Goal: Share content

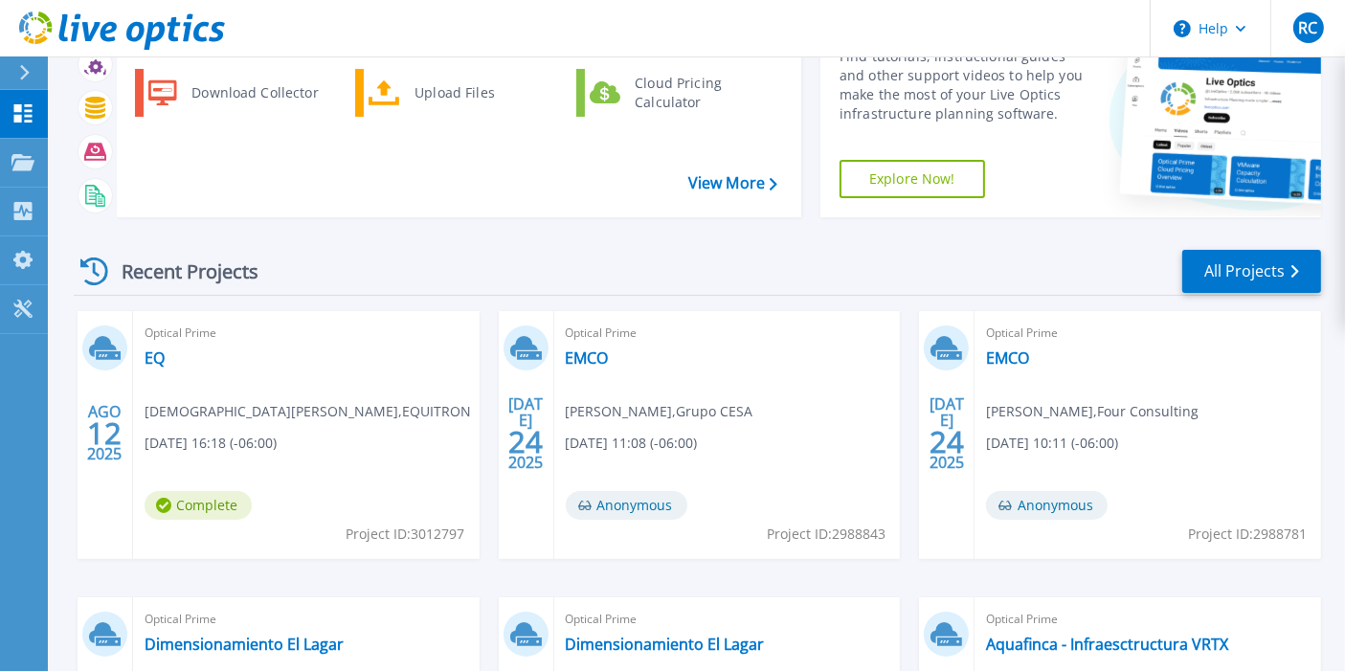
scroll to position [105, 0]
click at [208, 502] on span "Complete" at bounding box center [198, 504] width 107 height 29
click at [153, 355] on link "EQ" at bounding box center [155, 357] width 20 height 19
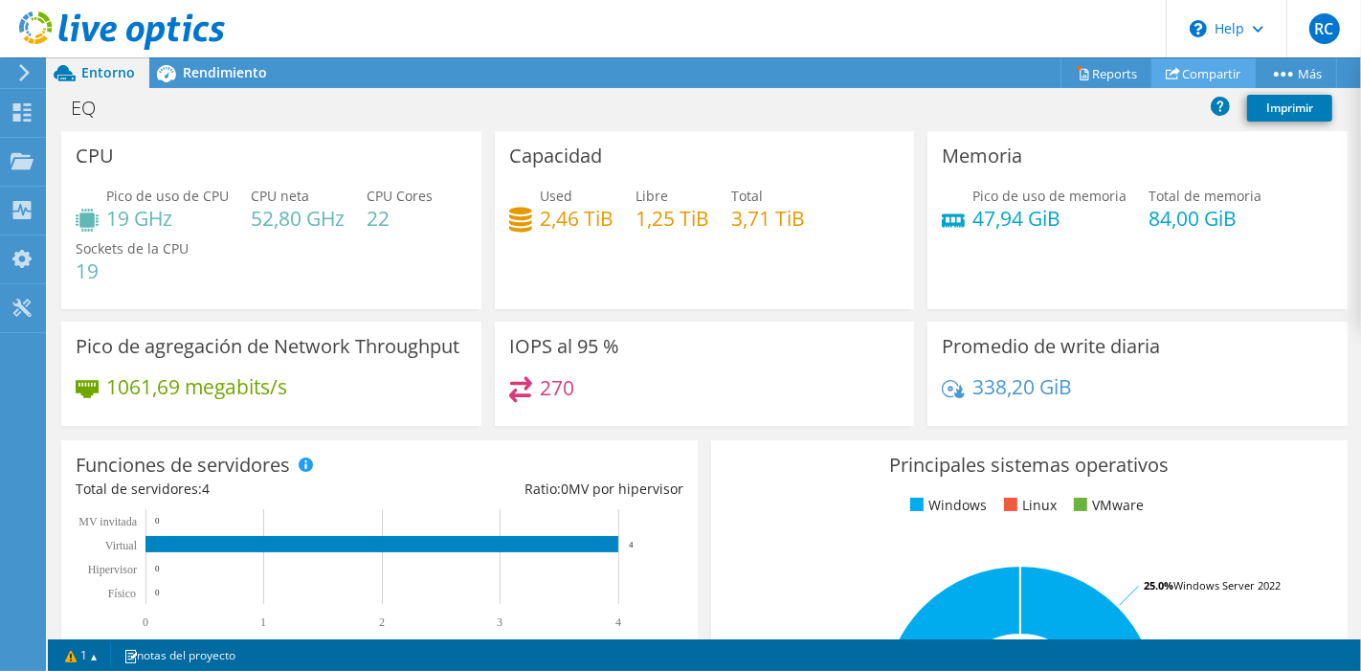
click at [1200, 65] on link "Compartir" at bounding box center [1204, 73] width 104 height 30
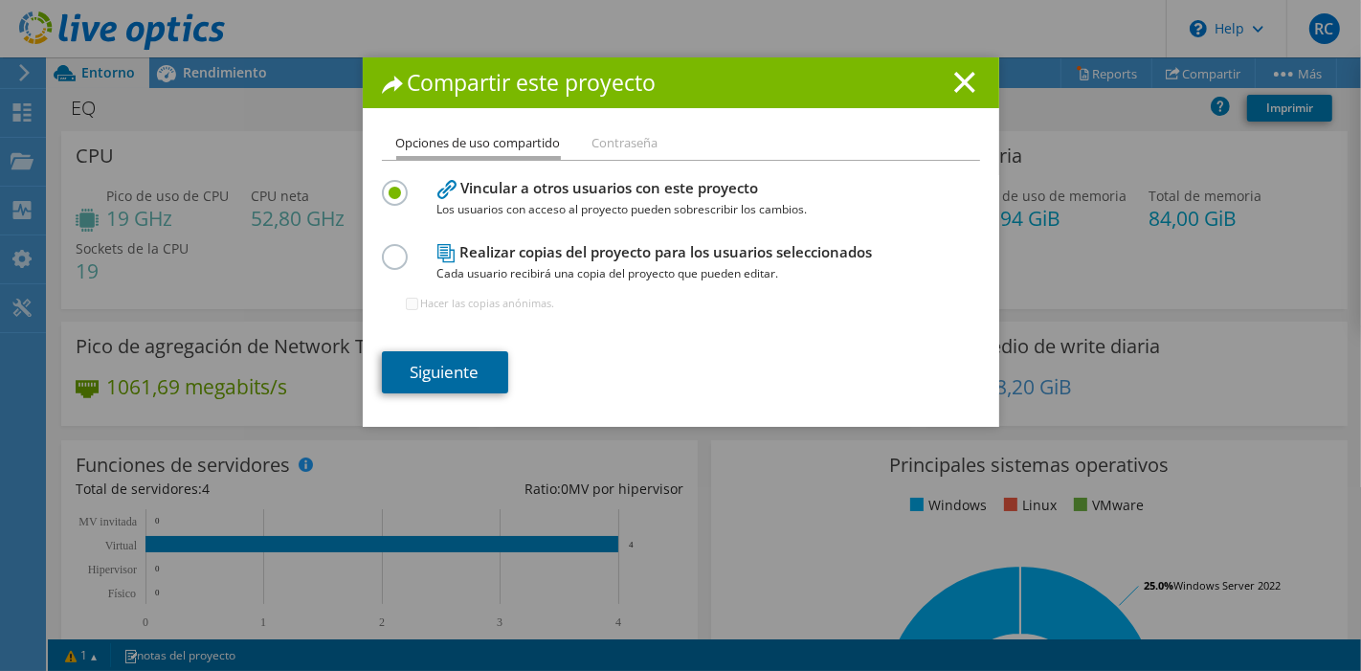
click at [420, 368] on link "Siguiente" at bounding box center [445, 372] width 126 height 42
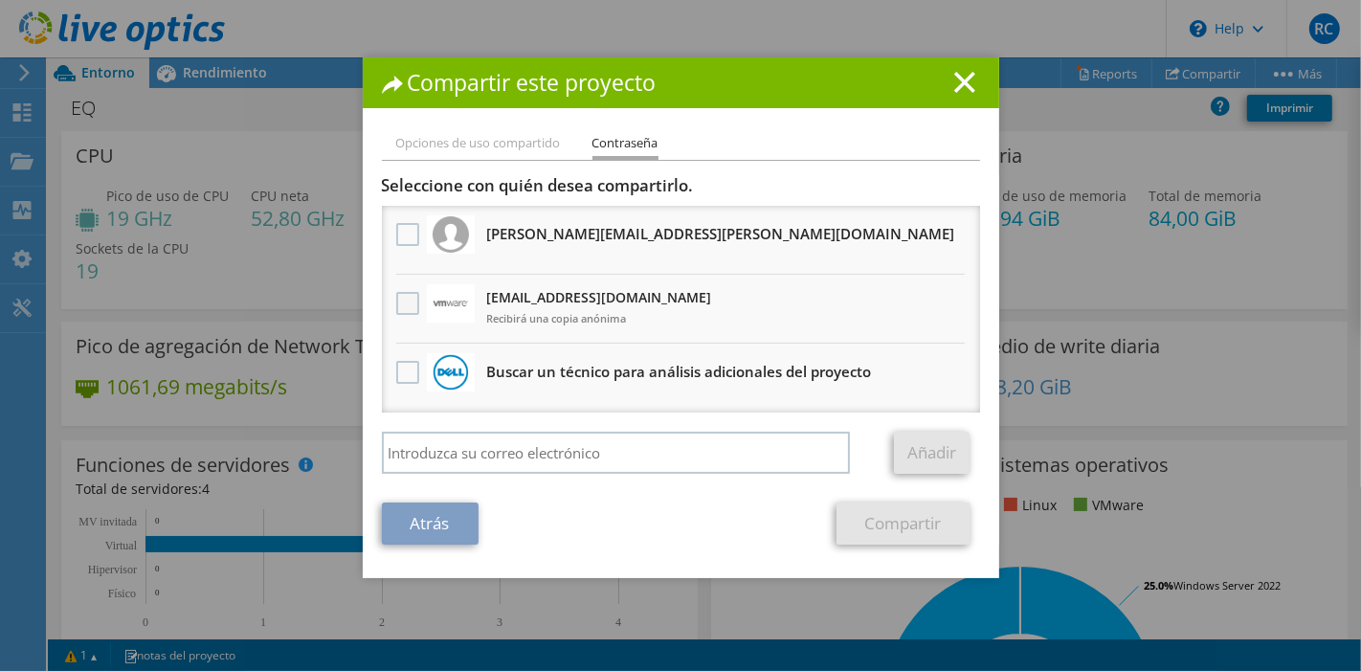
click at [405, 303] on label at bounding box center [410, 303] width 28 height 23
click at [0, 0] on input "checkbox" at bounding box center [0, 0] width 0 height 0
drag, startPoint x: 596, startPoint y: 550, endPoint x: 796, endPoint y: 548, distance: 199.1
click at [596, 550] on div "Opciones de uso compartido Contraseña Vincular a otros usuarios con este proyec…" at bounding box center [681, 355] width 637 height 446
click at [912, 527] on link "Compartir" at bounding box center [904, 524] width 134 height 42
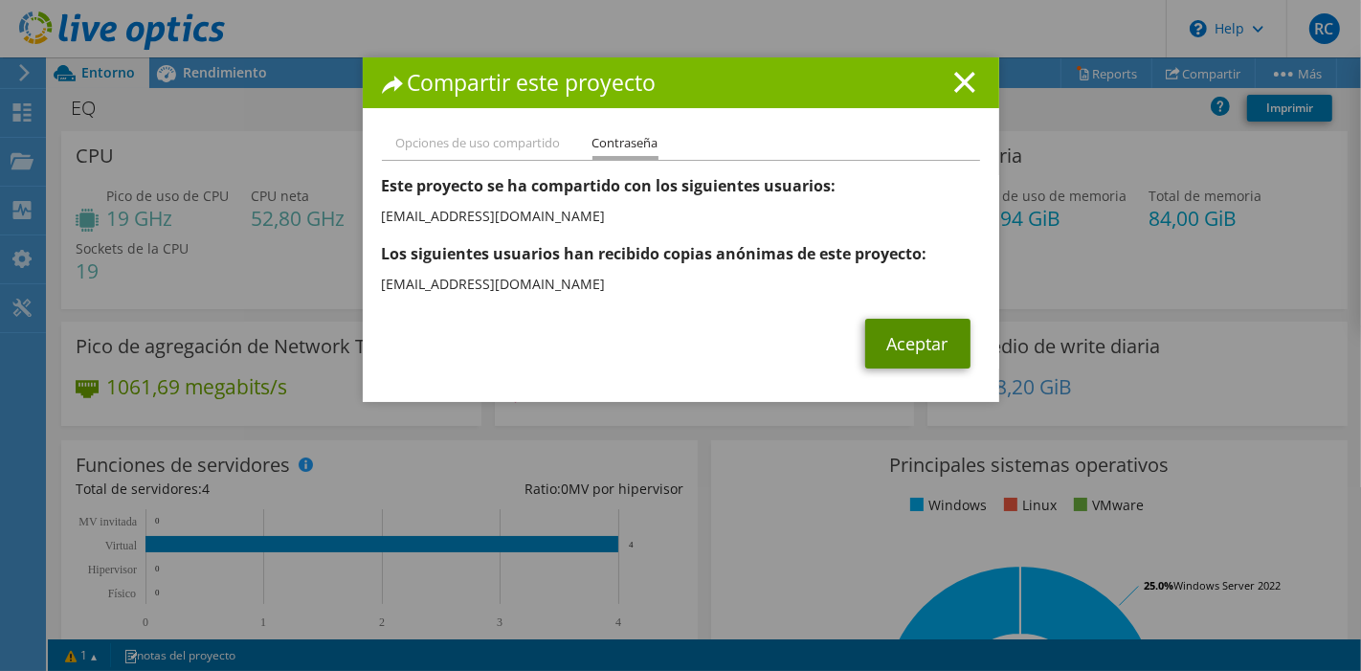
click at [908, 340] on link "Aceptar" at bounding box center [917, 344] width 105 height 50
